Goal: Task Accomplishment & Management: Use online tool/utility

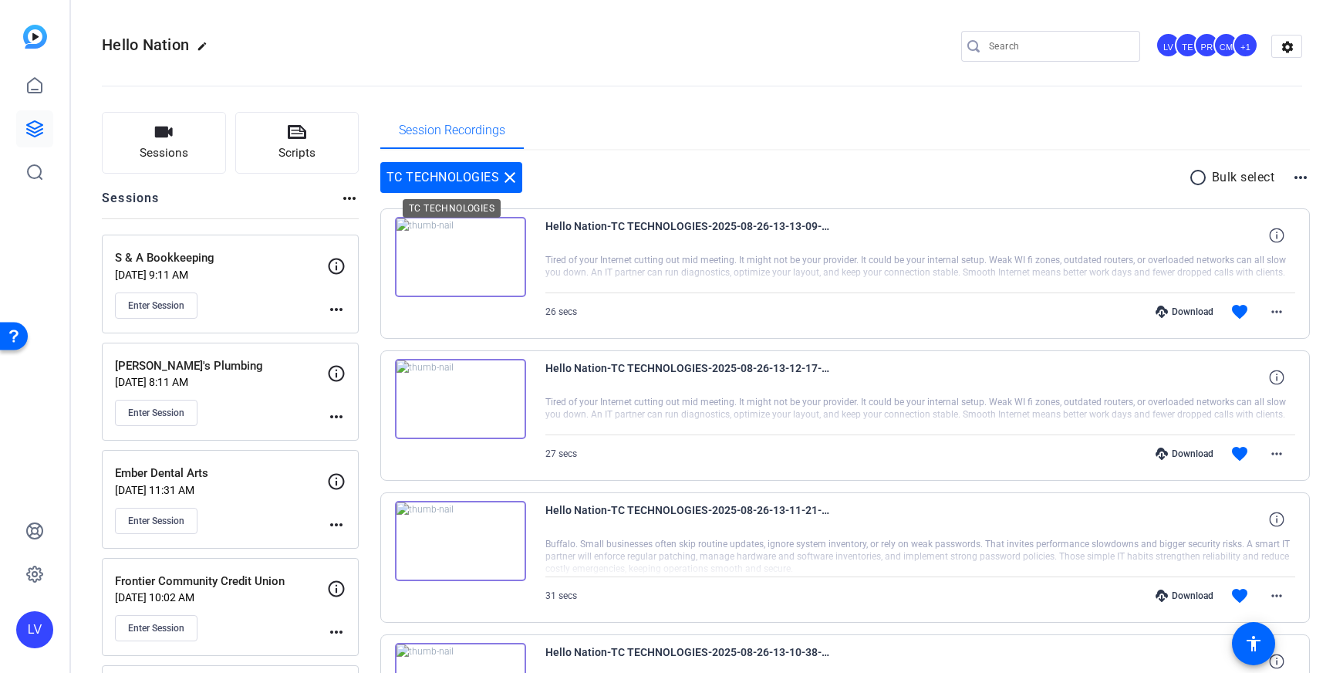
drag, startPoint x: 508, startPoint y: 174, endPoint x: 395, endPoint y: 154, distance: 115.3
click at [508, 174] on mat-icon "close" at bounding box center [510, 177] width 19 height 19
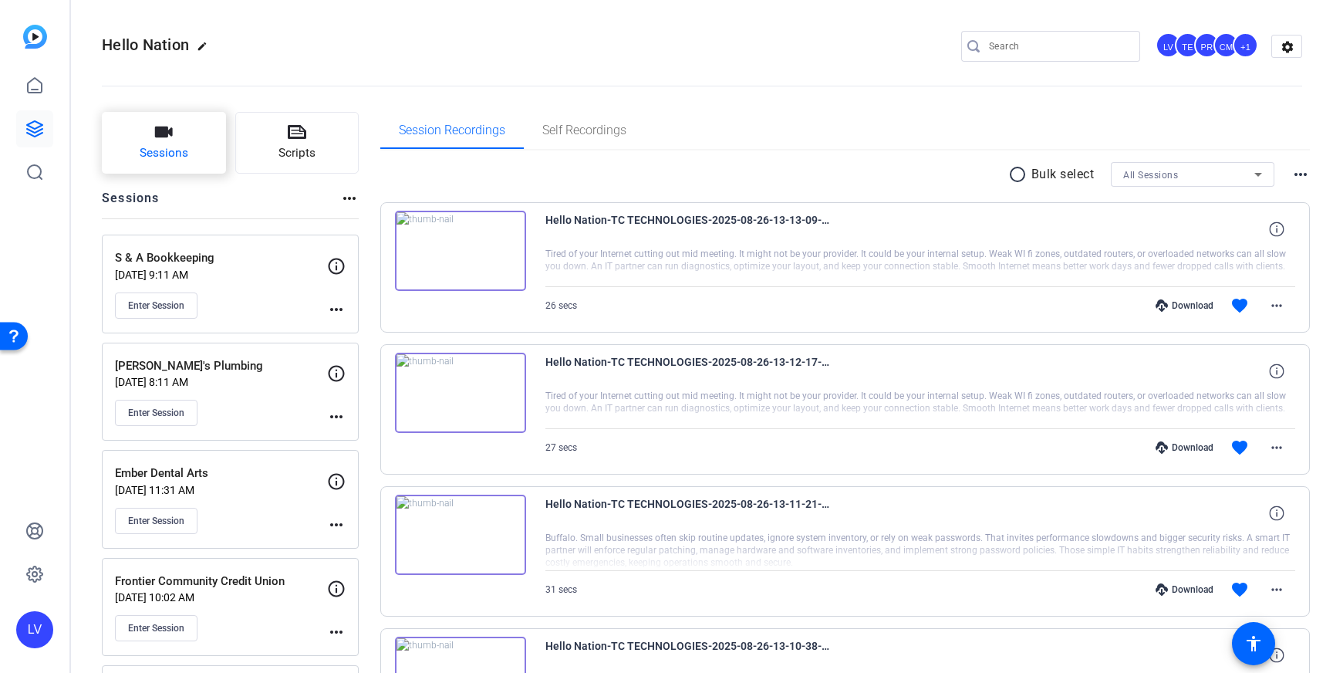
click at [167, 136] on icon "button" at bounding box center [164, 132] width 18 height 11
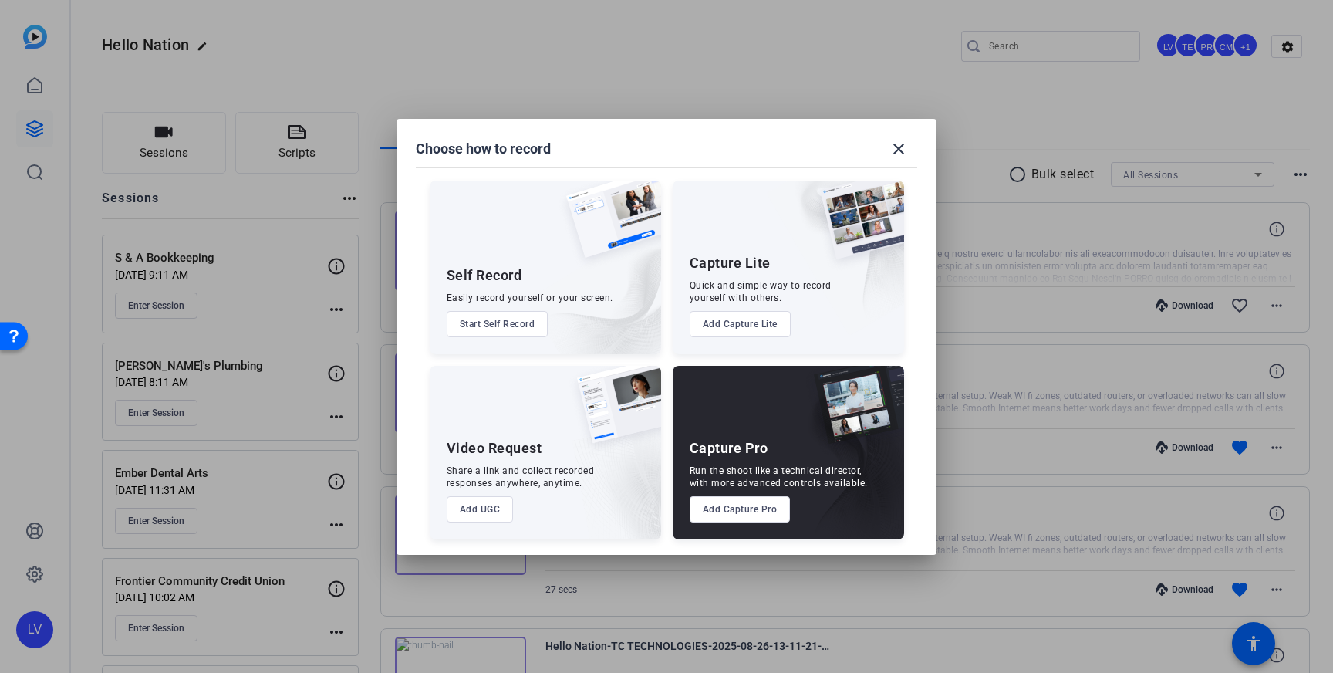
drag, startPoint x: 753, startPoint y: 503, endPoint x: 734, endPoint y: 501, distance: 19.3
click at [753, 503] on button "Add Capture Pro" at bounding box center [740, 509] width 101 height 26
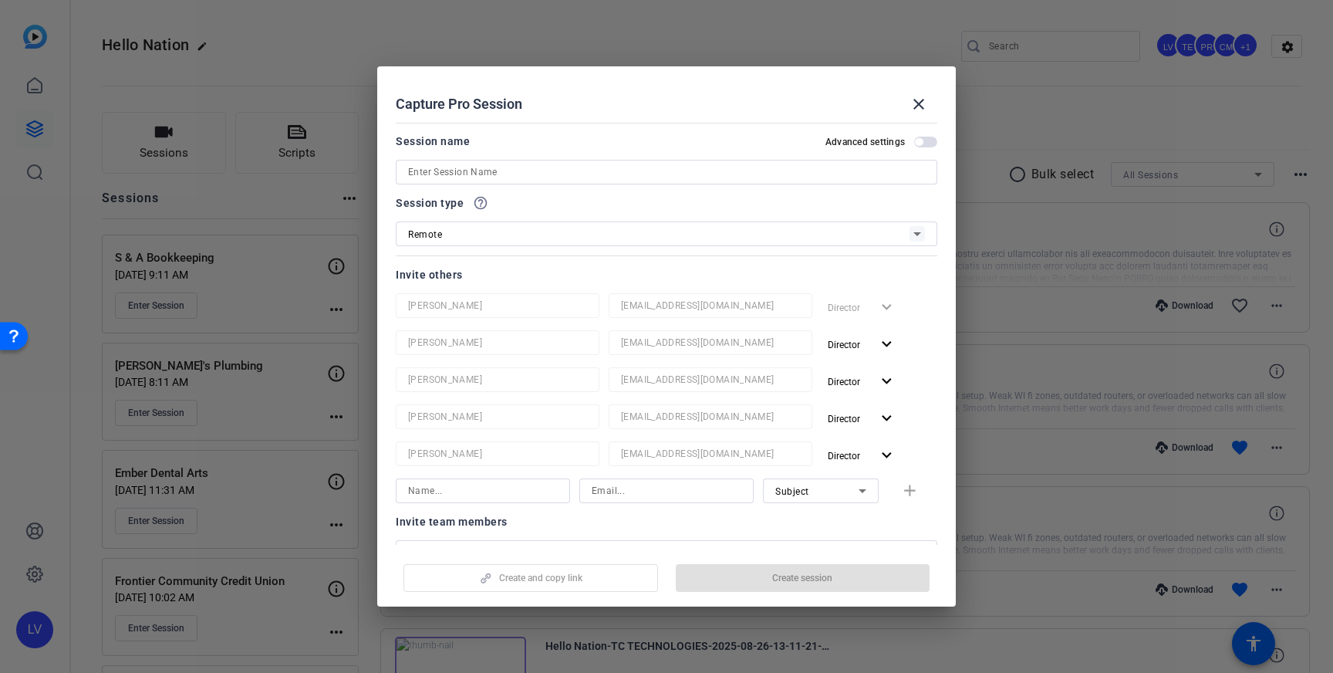
click at [545, 167] on input at bounding box center [666, 172] width 517 height 19
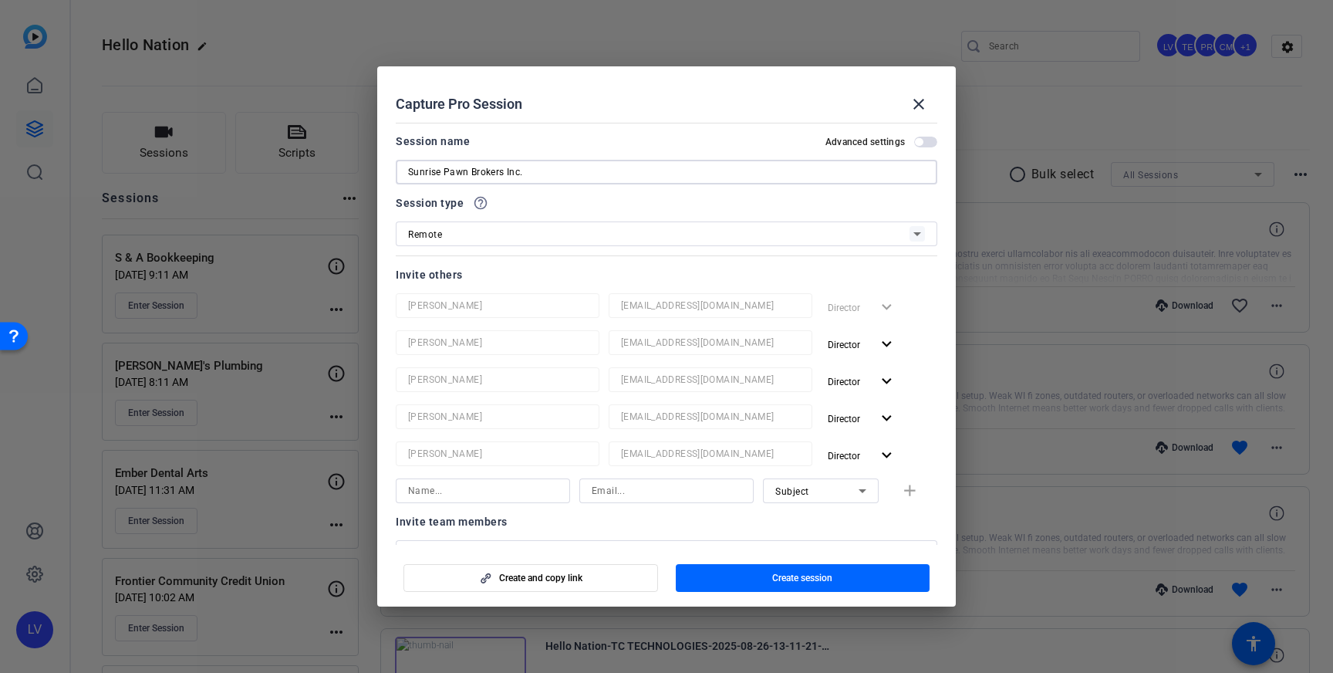
type input "Sunrise Pawn Brokers Inc."
click at [820, 575] on span "Create session" at bounding box center [802, 578] width 60 height 12
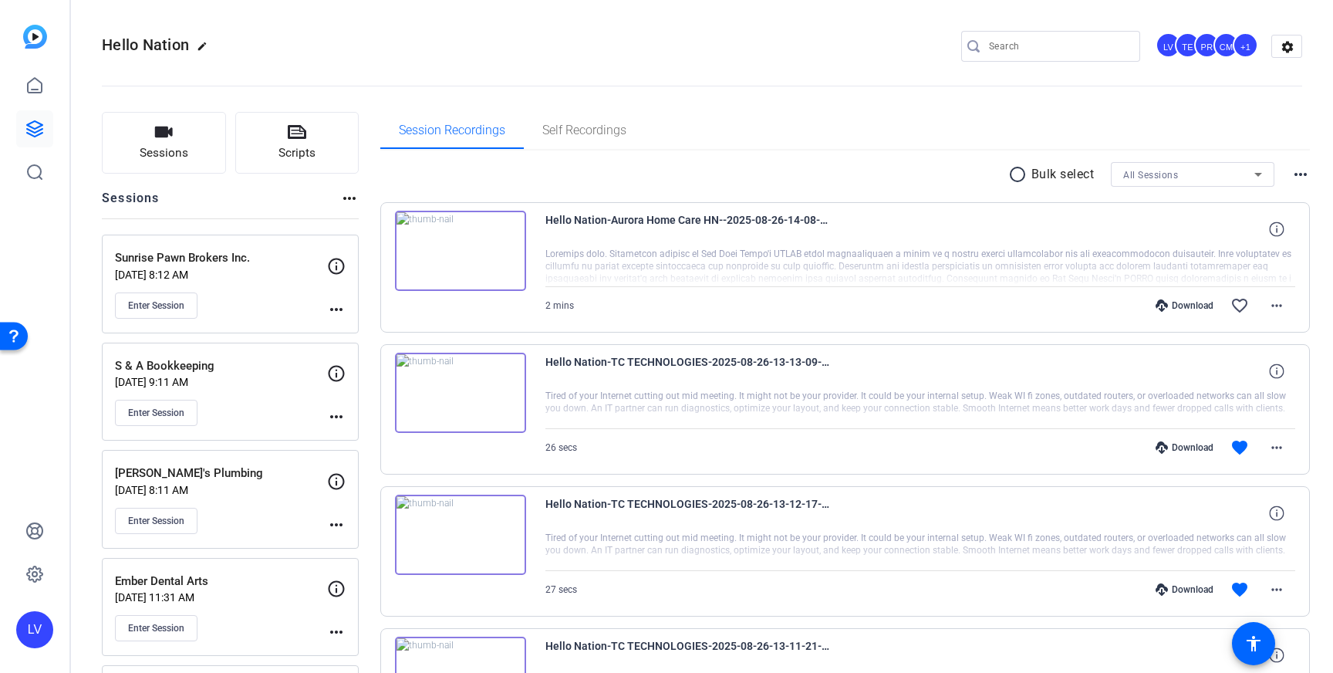
click at [344, 312] on mat-icon "more_horiz" at bounding box center [336, 309] width 19 height 19
click at [370, 328] on span "Edit Session" at bounding box center [374, 331] width 70 height 19
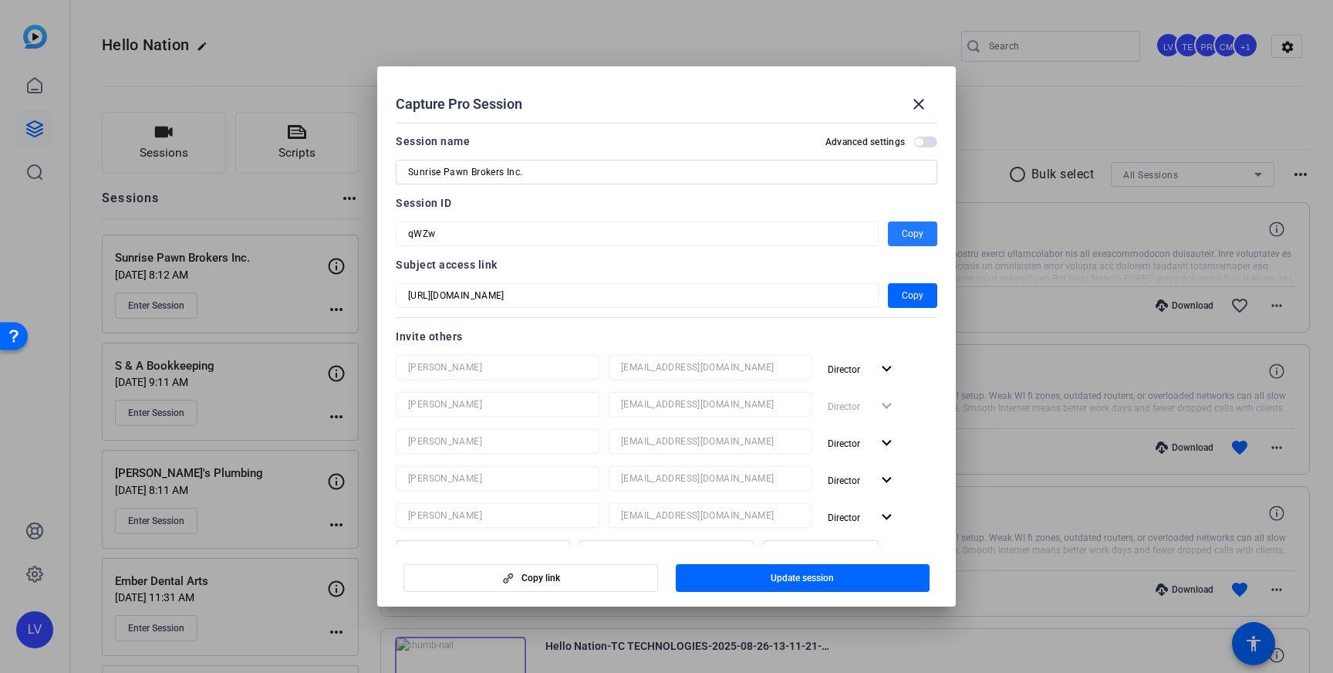
click at [906, 233] on span "Copy" at bounding box center [913, 234] width 22 height 19
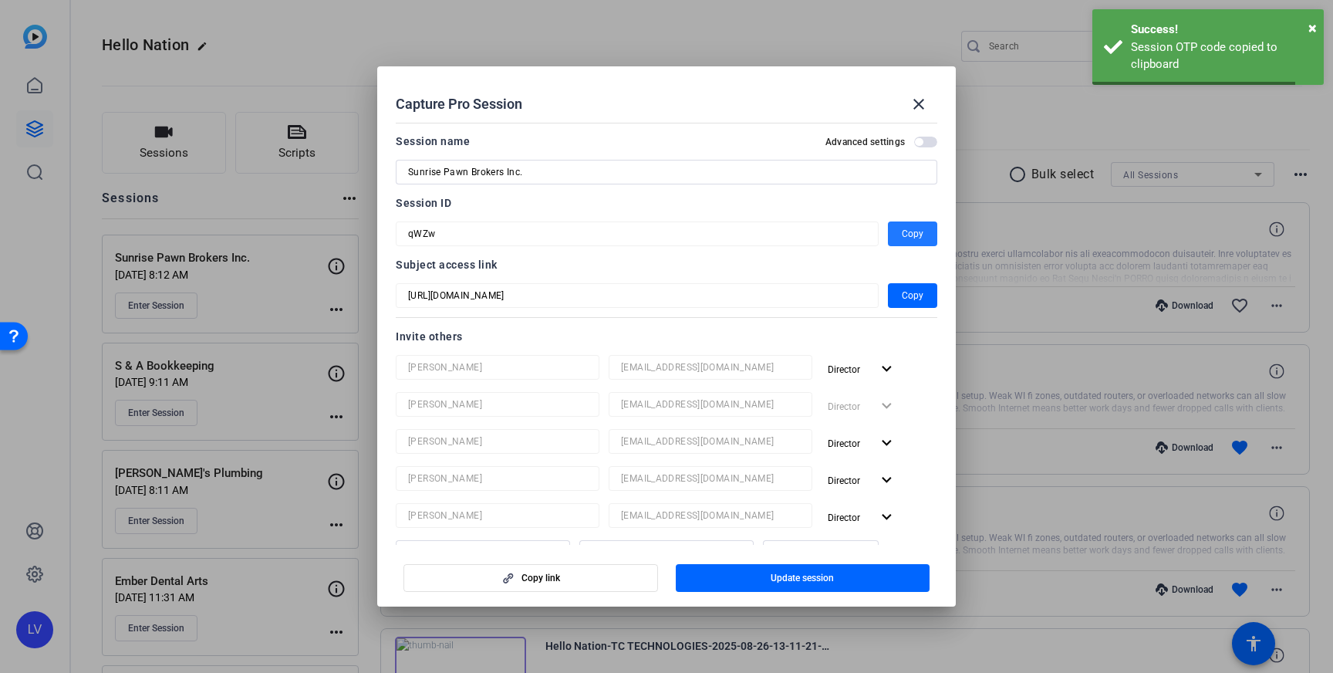
drag, startPoint x: 927, startPoint y: 99, endPoint x: 819, endPoint y: 83, distance: 108.3
click at [927, 99] on mat-icon "close" at bounding box center [919, 104] width 19 height 19
